Goal: Book appointment/travel/reservation

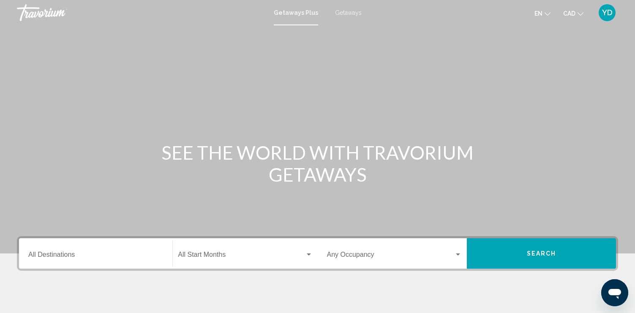
click at [342, 10] on span "Getaways" at bounding box center [348, 12] width 27 height 7
click at [121, 257] on input "Destination All Destinations" at bounding box center [95, 257] width 135 height 8
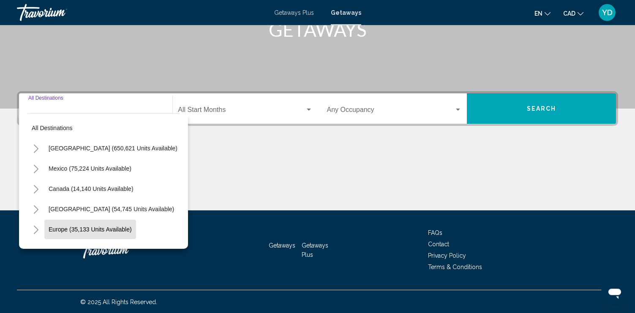
scroll to position [146, 0]
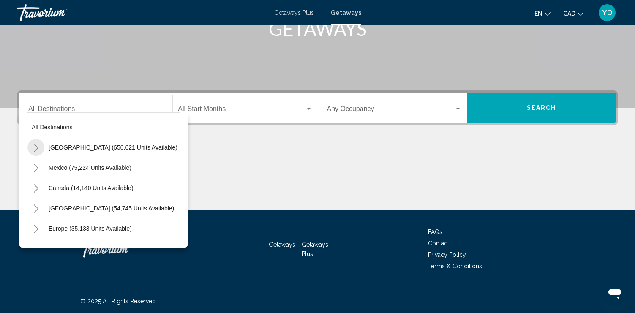
click at [35, 144] on button "Toggle United States (650,621 units available)" at bounding box center [35, 147] width 17 height 17
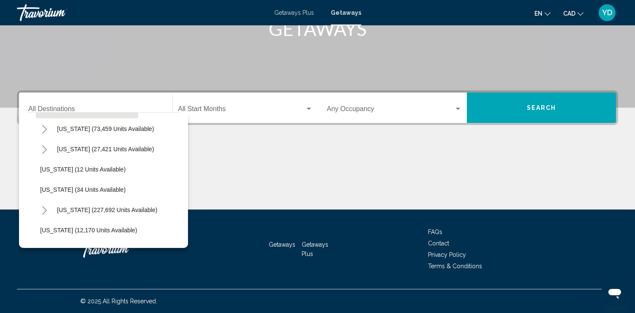
scroll to position [96, 0]
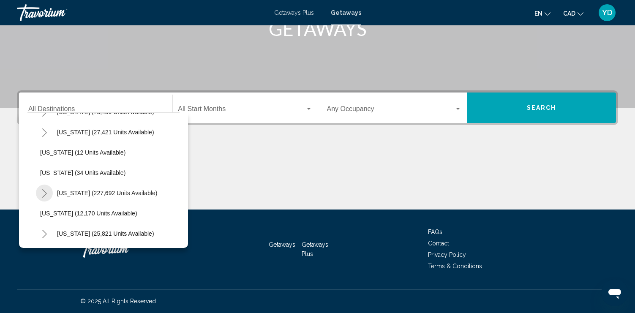
click at [42, 190] on icon "Toggle Florida (227,692 units available)" at bounding box center [44, 193] width 6 height 8
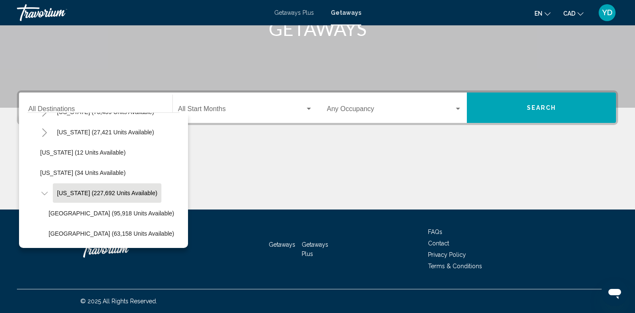
scroll to position [145, 0]
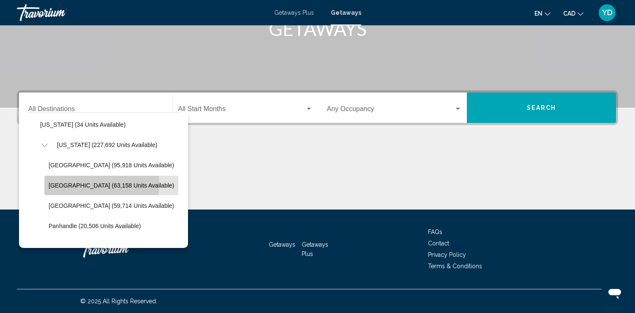
click at [101, 185] on span "[GEOGRAPHIC_DATA] (63,158 units available)" at bounding box center [112, 185] width 126 height 7
type input "**********"
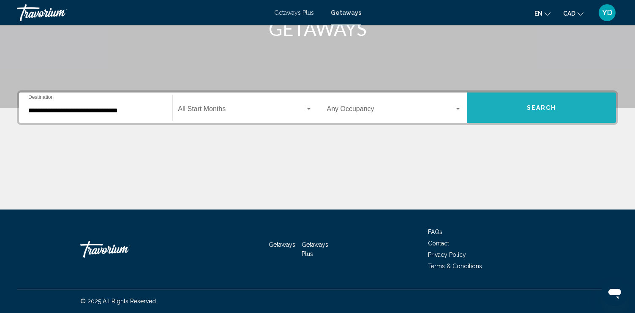
click at [534, 103] on button "Search" at bounding box center [541, 108] width 149 height 30
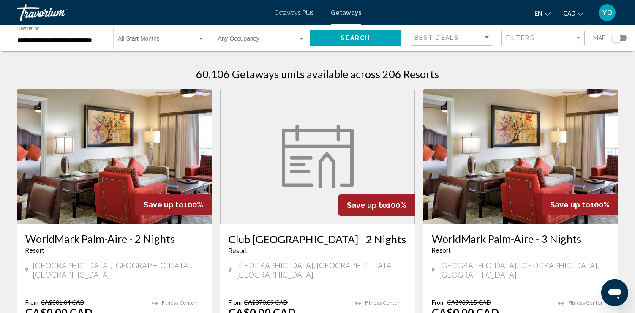
click at [614, 39] on div "Search widget" at bounding box center [616, 38] width 8 height 8
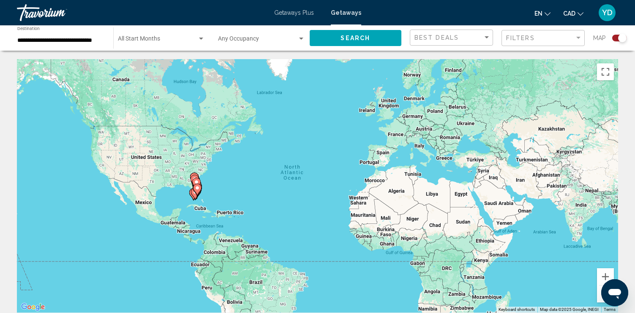
click at [179, 190] on div "To activate drag with keyboard, press Alt + Enter. Once in keyboard drag state,…" at bounding box center [317, 186] width 601 height 254
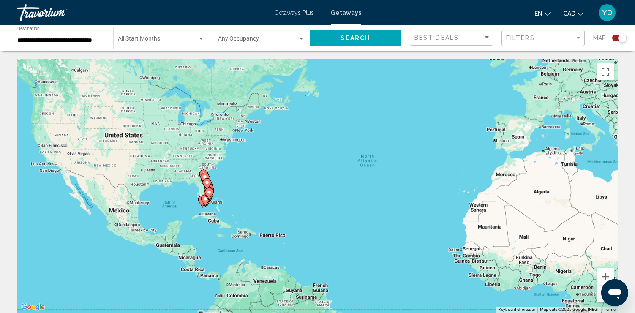
click at [179, 190] on div "To activate drag with keyboard, press Alt + Enter. Once in keyboard drag state,…" at bounding box center [317, 186] width 601 height 254
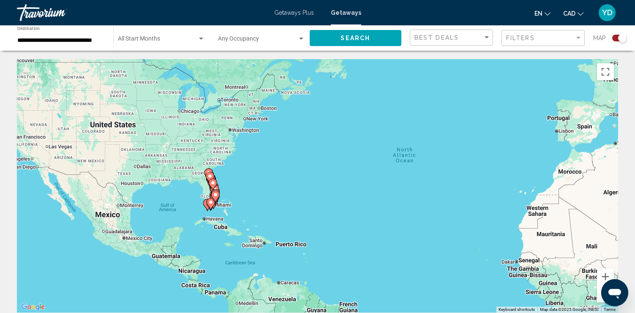
click at [179, 190] on div "To activate drag with keyboard, press Alt + Enter. Once in keyboard drag state,…" at bounding box center [317, 186] width 601 height 254
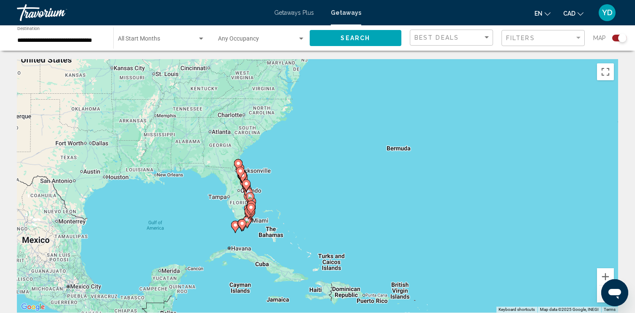
click at [179, 190] on div "To activate drag with keyboard, press Alt + Enter. Once in keyboard drag state,…" at bounding box center [317, 186] width 601 height 254
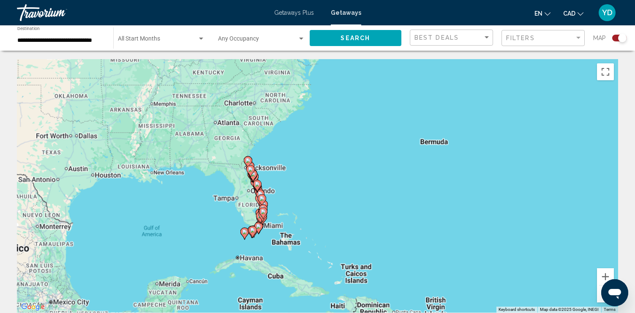
click at [179, 190] on div "To activate drag with keyboard, press Alt + Enter. Once in keyboard drag state,…" at bounding box center [317, 186] width 601 height 254
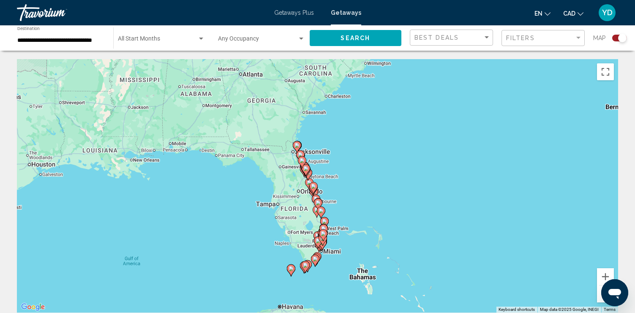
click at [343, 175] on div "To activate drag with keyboard, press Alt + Enter. Once in keyboard drag state,…" at bounding box center [317, 186] width 601 height 254
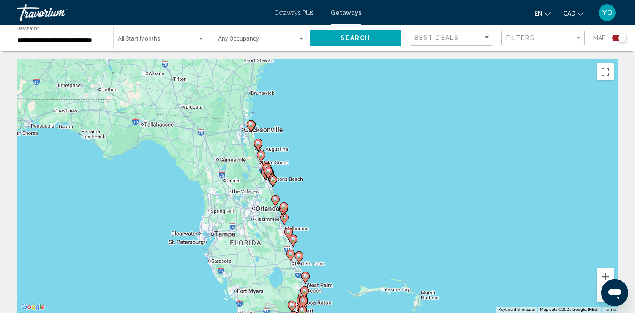
click at [342, 175] on div "To activate drag with keyboard, press Alt + Enter. Once in keyboard drag state,…" at bounding box center [317, 186] width 601 height 254
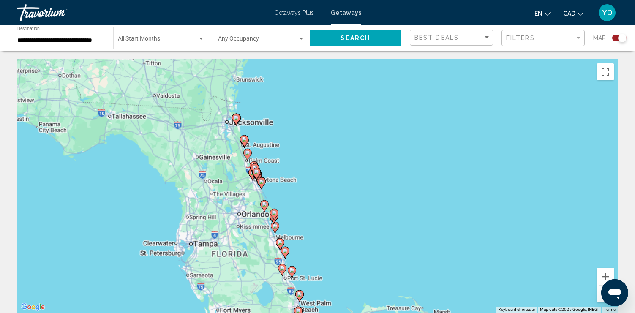
click at [342, 175] on div "To activate drag with keyboard, press Alt + Enter. Once in keyboard drag state,…" at bounding box center [317, 186] width 601 height 254
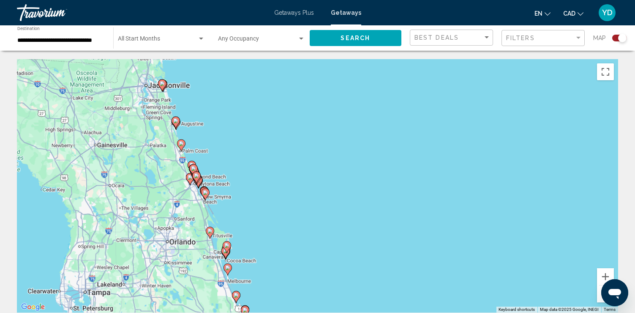
click at [342, 175] on div "To activate drag with keyboard, press Alt + Enter. Once in keyboard drag state,…" at bounding box center [317, 186] width 601 height 254
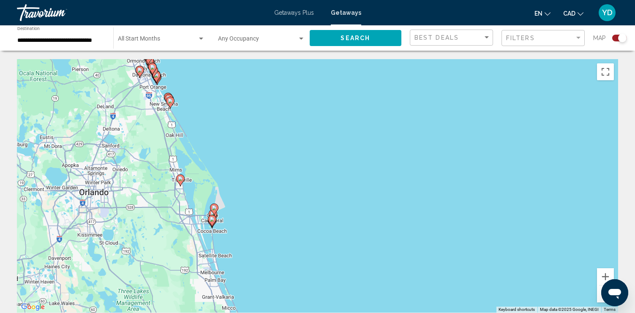
drag, startPoint x: 176, startPoint y: 245, endPoint x: 290, endPoint y: 129, distance: 162.3
click at [290, 129] on div "To activate drag with keyboard, press Alt + Enter. Once in keyboard drag state,…" at bounding box center [317, 186] width 601 height 254
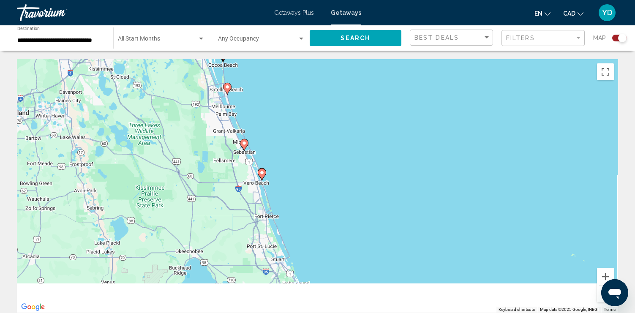
drag, startPoint x: 240, startPoint y: 262, endPoint x: 240, endPoint y: 74, distance: 187.7
click at [240, 74] on div "To activate drag with keyboard, press Alt + Enter. Once in keyboard drag state,…" at bounding box center [317, 186] width 601 height 254
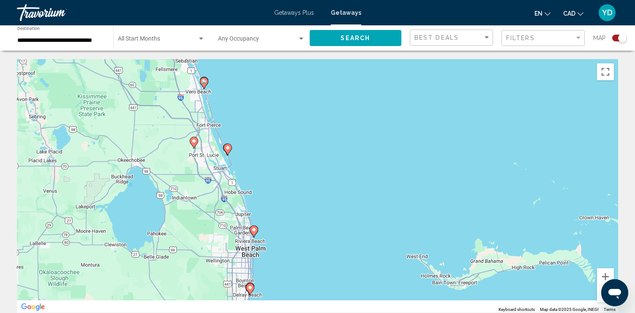
drag, startPoint x: 335, startPoint y: 240, endPoint x: 154, endPoint y: 54, distance: 259.5
click at [154, 59] on div "To activate drag with keyboard, press Alt + Enter. Once in keyboard drag state,…" at bounding box center [317, 186] width 601 height 254
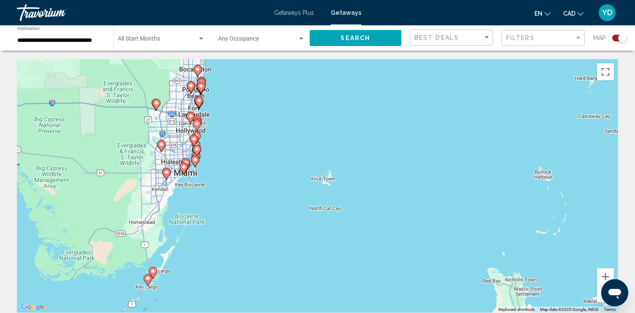
drag, startPoint x: 104, startPoint y: 172, endPoint x: 236, endPoint y: 107, distance: 146.9
click at [236, 107] on div "To activate drag with keyboard, press Alt + Enter. Once in keyboard drag state,…" at bounding box center [317, 186] width 601 height 254
click at [221, 186] on div "To activate drag with keyboard, press Alt + Enter. Once in keyboard drag state,…" at bounding box center [317, 186] width 601 height 254
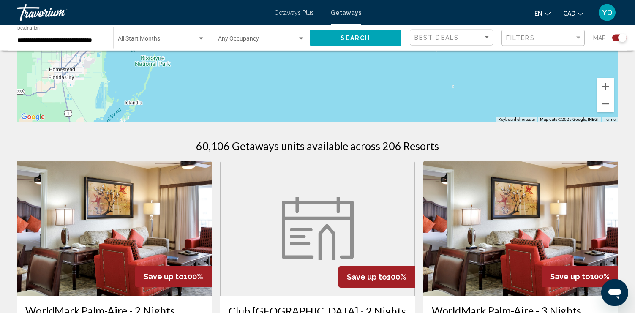
scroll to position [129, 0]
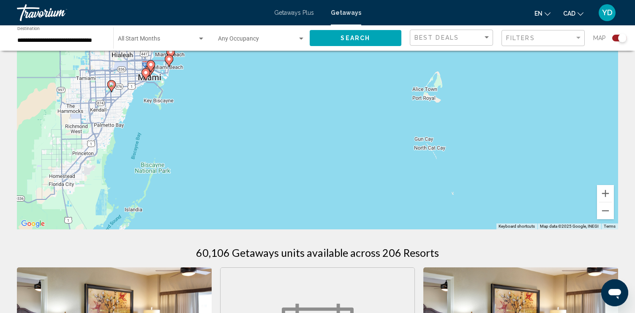
scroll to position [0, 0]
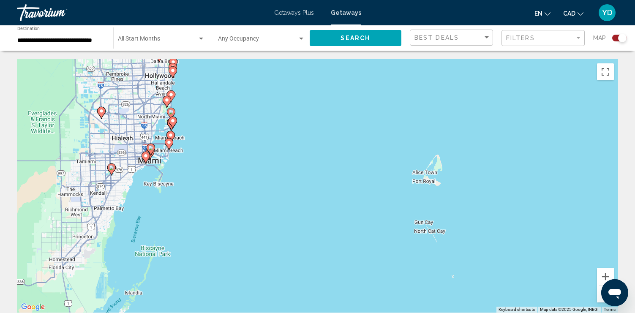
click at [175, 123] on image "Main content" at bounding box center [172, 120] width 5 height 5
type input "**********"
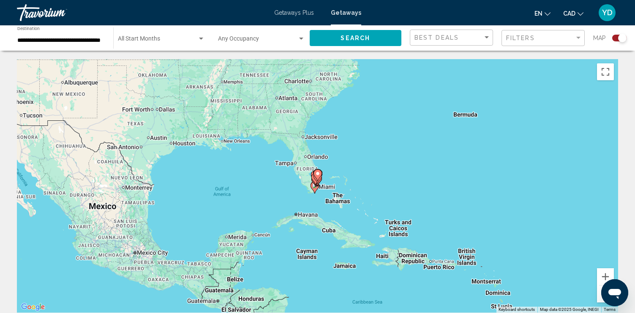
click at [312, 197] on div "To navigate, press the arrow keys. To activate drag with keyboard, press Alt + …" at bounding box center [317, 186] width 601 height 254
click at [312, 197] on div "To activate drag with keyboard, press Alt + Enter. Once in keyboard drag state,…" at bounding box center [317, 186] width 601 height 254
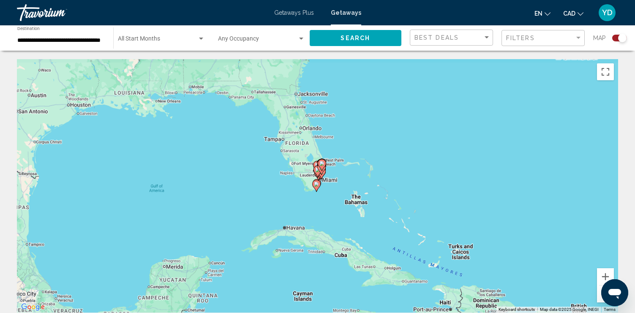
click at [312, 197] on div "To activate drag with keyboard, press Alt + Enter. Once in keyboard drag state,…" at bounding box center [317, 186] width 601 height 254
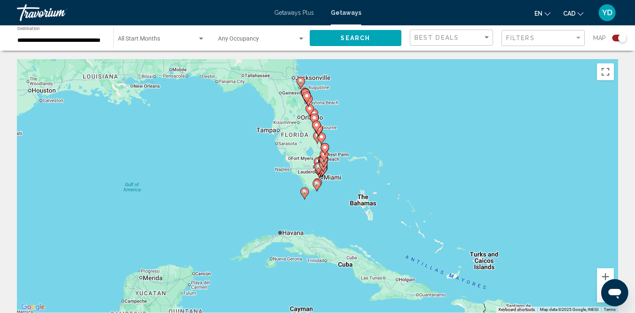
click at [312, 197] on div "To activate drag with keyboard, press Alt + Enter. Once in keyboard drag state,…" at bounding box center [317, 186] width 601 height 254
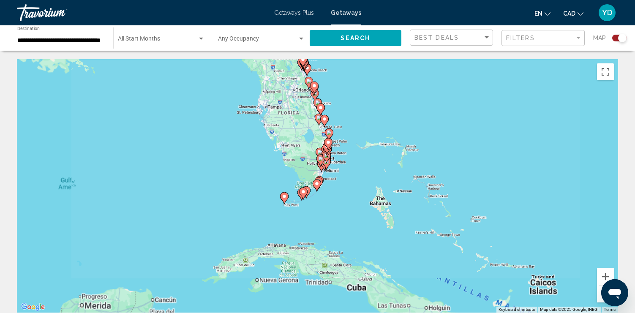
click at [312, 197] on div "To activate drag with keyboard, press Alt + Enter. Once in keyboard drag state,…" at bounding box center [317, 186] width 601 height 254
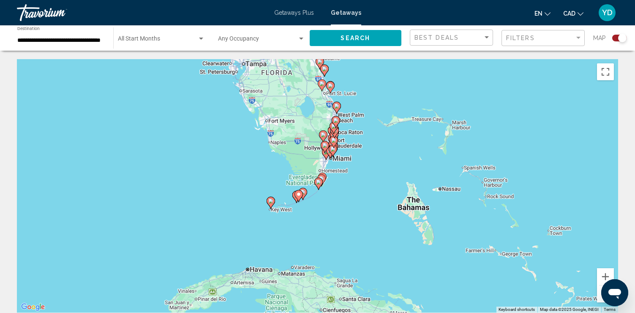
click at [312, 197] on div "To activate drag with keyboard, press Alt + Enter. Once in keyboard drag state,…" at bounding box center [317, 186] width 601 height 254
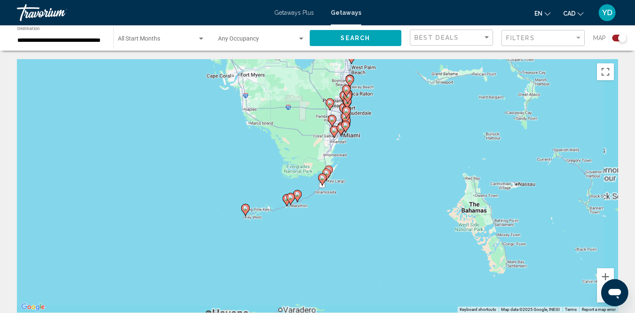
click at [312, 197] on div "To activate drag with keyboard, press Alt + Enter. Once in keyboard drag state,…" at bounding box center [317, 186] width 601 height 254
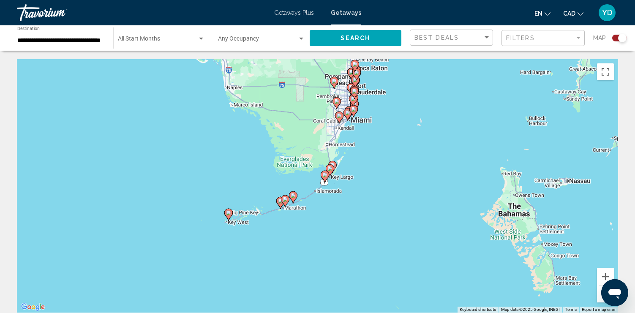
click at [312, 197] on div "To activate drag with keyboard, press Alt + Enter. Once in keyboard drag state,…" at bounding box center [317, 186] width 601 height 254
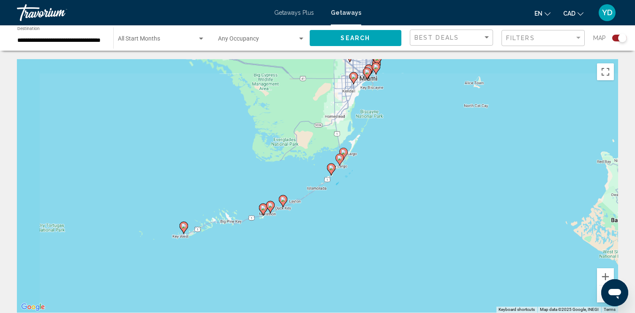
click at [312, 197] on div "To activate drag with keyboard, press Alt + Enter. Once in keyboard drag state,…" at bounding box center [317, 186] width 601 height 254
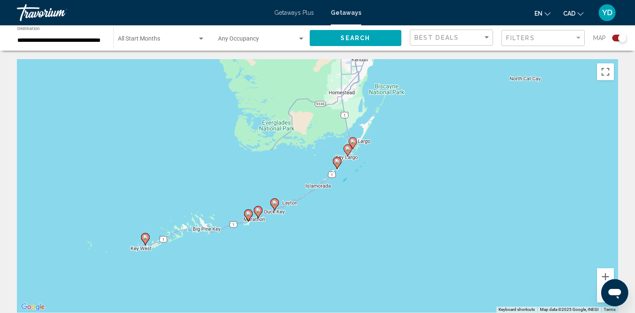
click at [312, 197] on div "To activate drag with keyboard, press Alt + Enter. Once in keyboard drag state,…" at bounding box center [317, 186] width 601 height 254
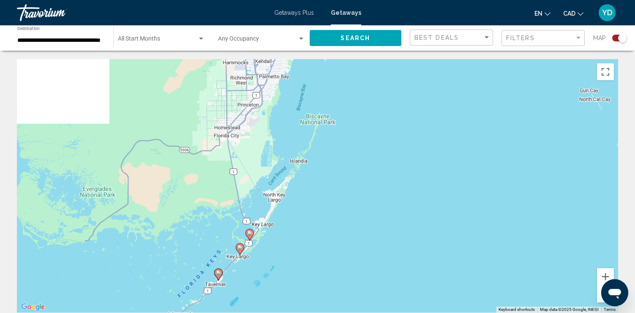
scroll to position [45, 0]
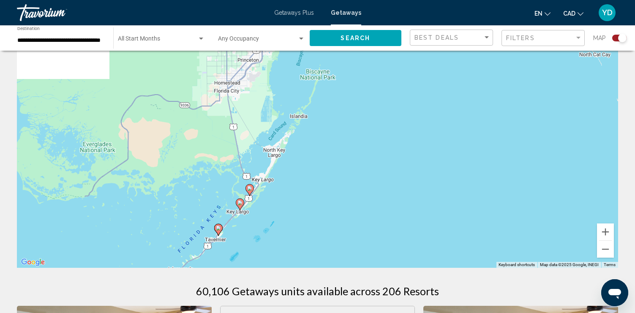
drag, startPoint x: 457, startPoint y: 123, endPoint x: 270, endPoint y: 323, distance: 274.2
click at [270, 268] on div "To activate drag with keyboard, press Alt + Enter. Once in keyboard drag state,…" at bounding box center [317, 141] width 601 height 254
